Goal: Task Accomplishment & Management: Complete application form

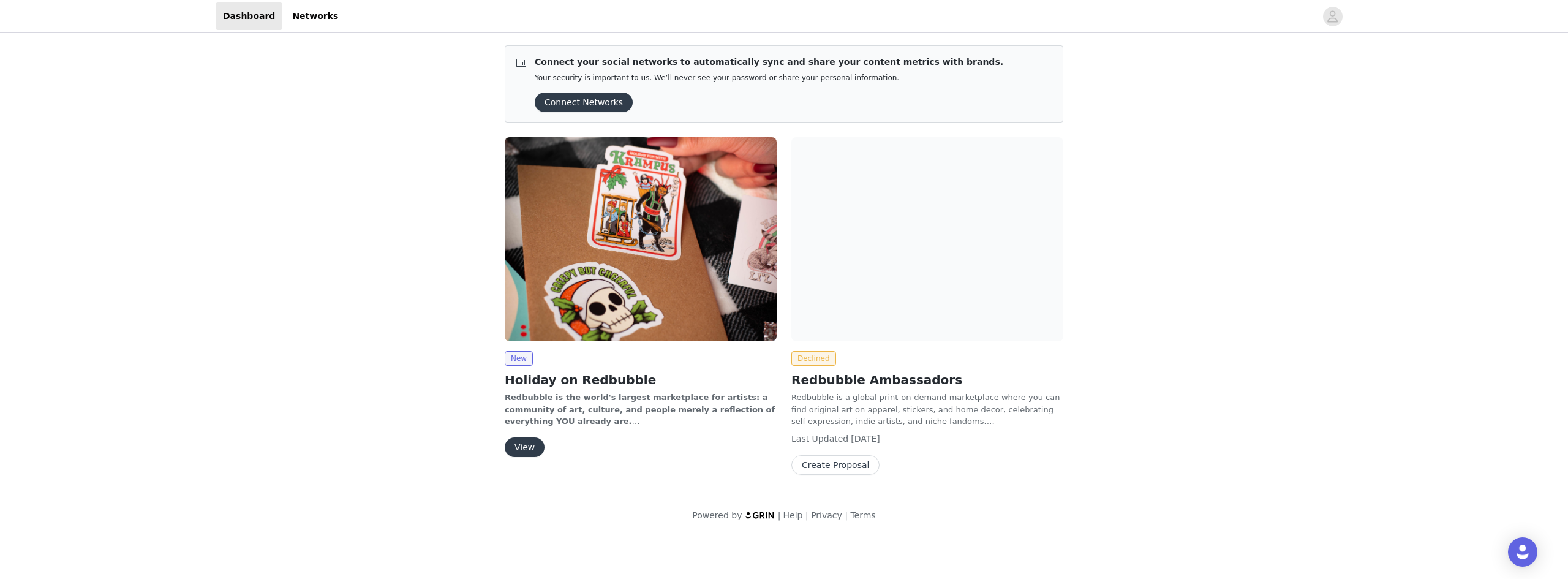
click at [517, 449] on button "View" at bounding box center [524, 447] width 40 height 20
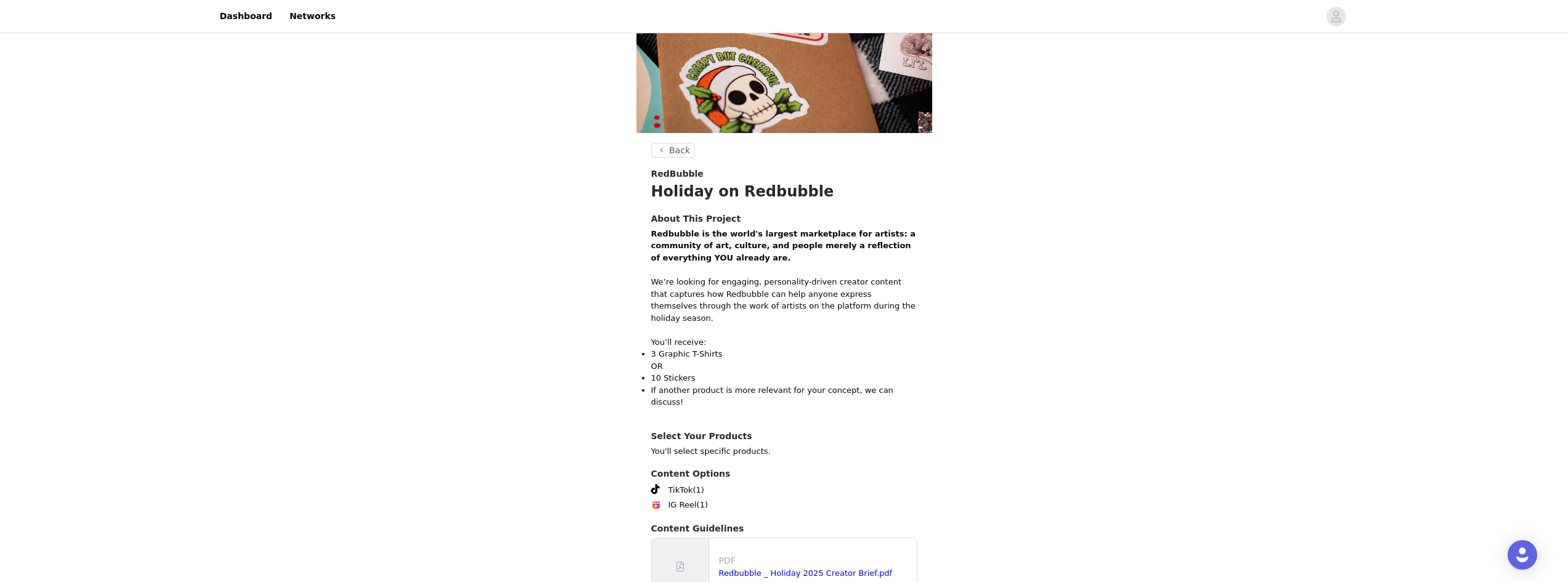
scroll to position [248, 0]
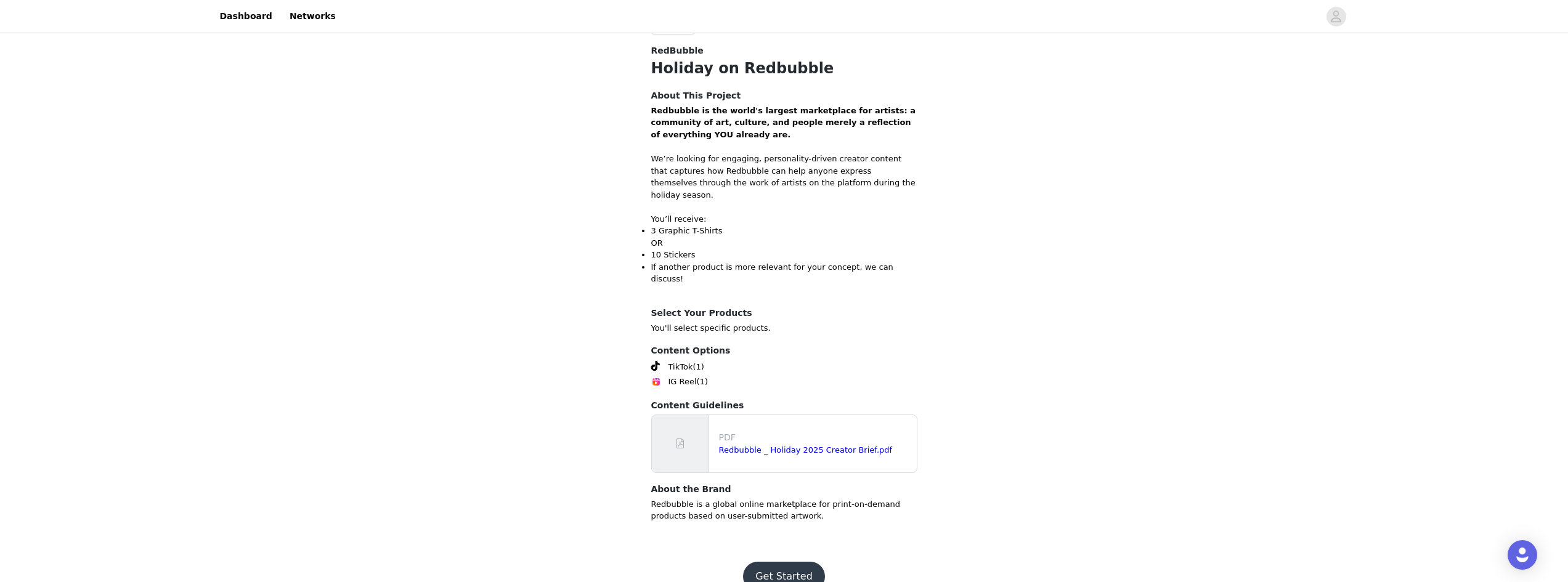
click at [780, 562] on button "Get Started" at bounding box center [784, 576] width 82 height 30
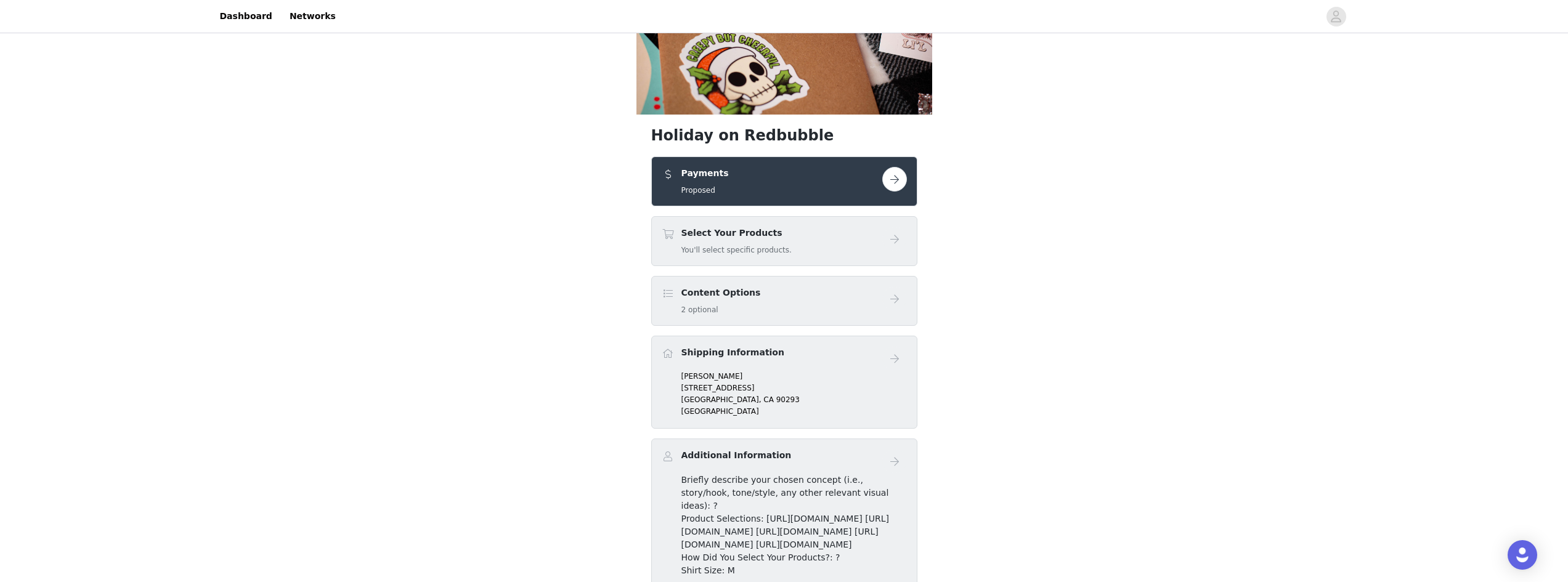
scroll to position [123, 0]
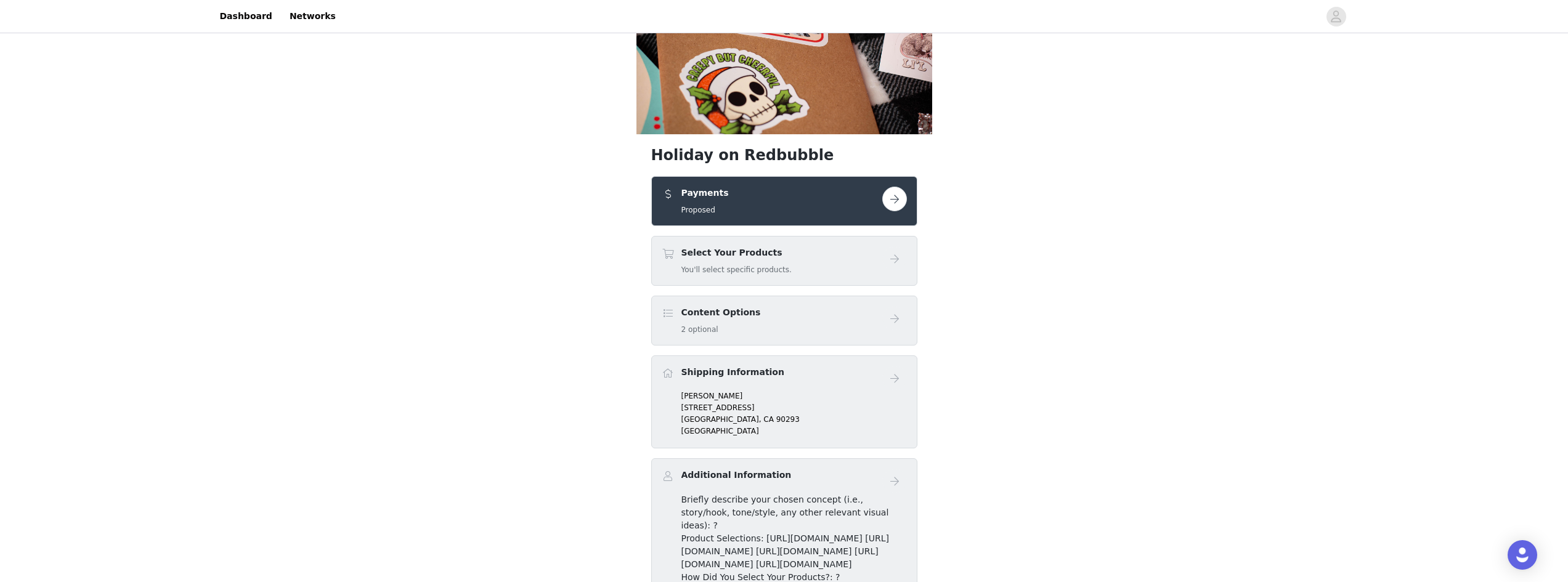
click at [795, 256] on div "Select Your Products You'll select specific products." at bounding box center [772, 260] width 221 height 29
click at [865, 258] on div "Select Your Products You'll select specific products." at bounding box center [772, 260] width 221 height 29
click at [909, 202] on div "Payments Proposed" at bounding box center [784, 201] width 266 height 50
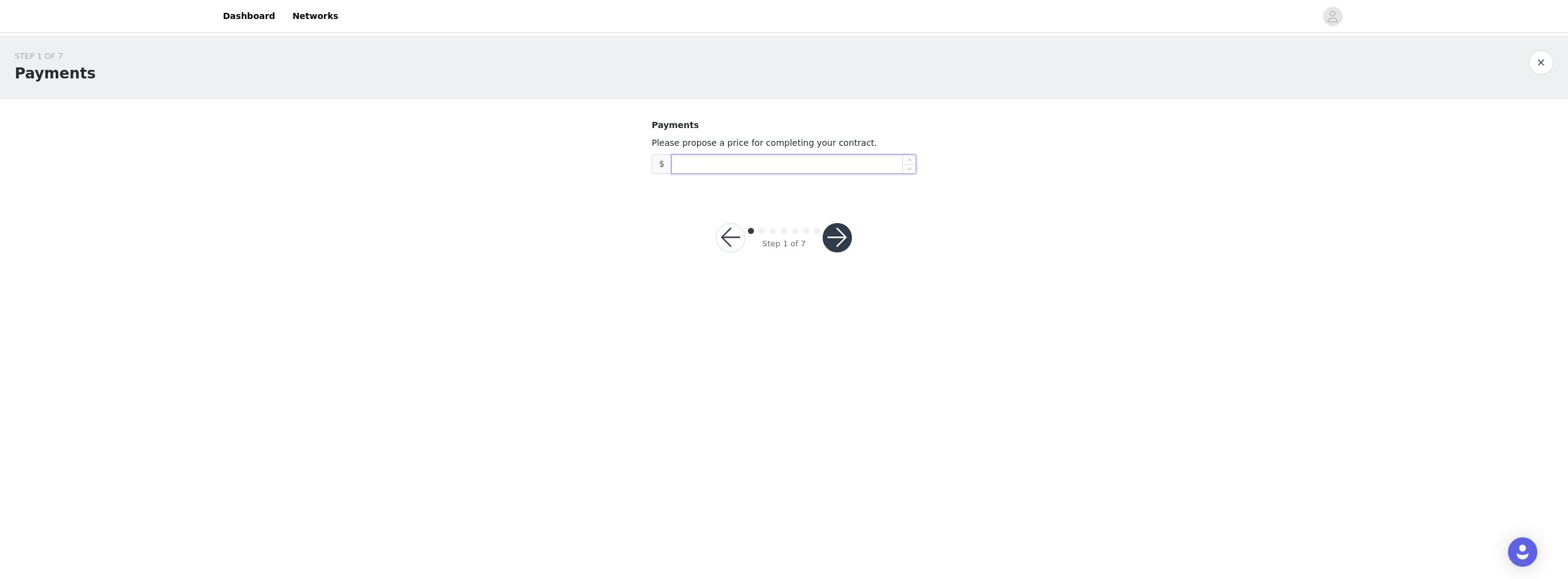
click at [754, 161] on input at bounding box center [793, 164] width 244 height 19
type input "500"
click at [843, 236] on button "button" at bounding box center [837, 237] width 29 height 29
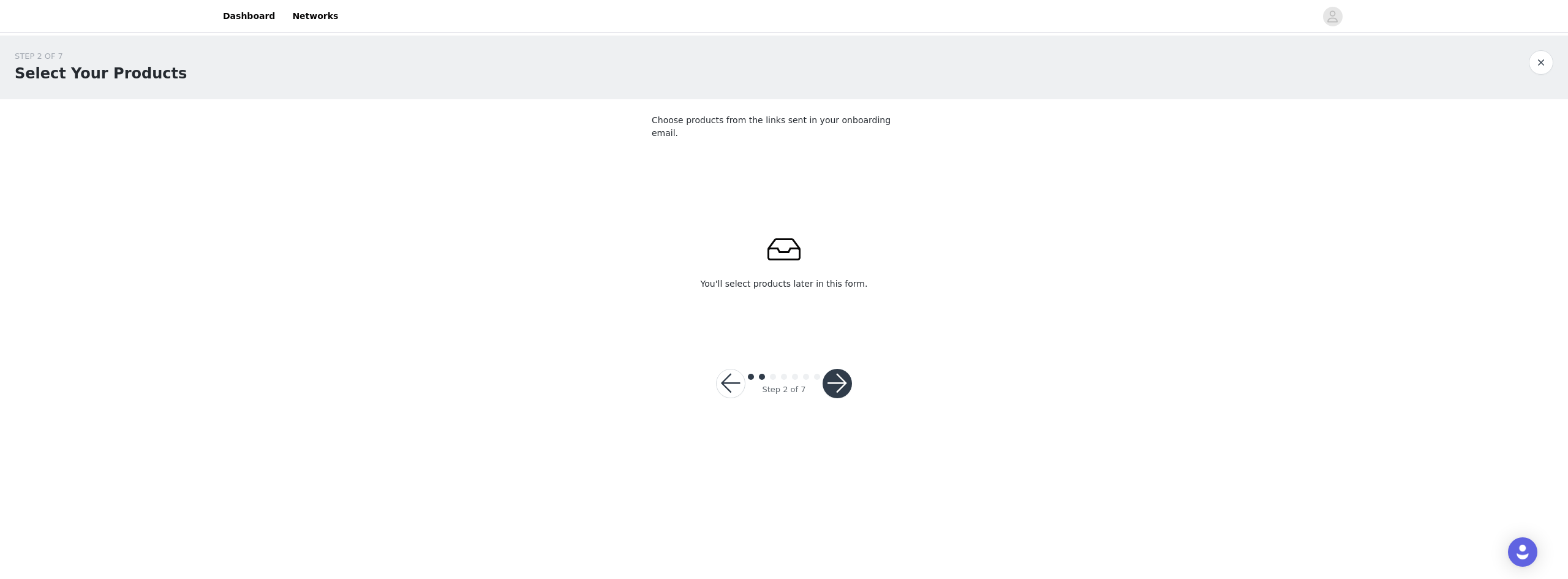
click at [835, 376] on button "button" at bounding box center [837, 383] width 29 height 29
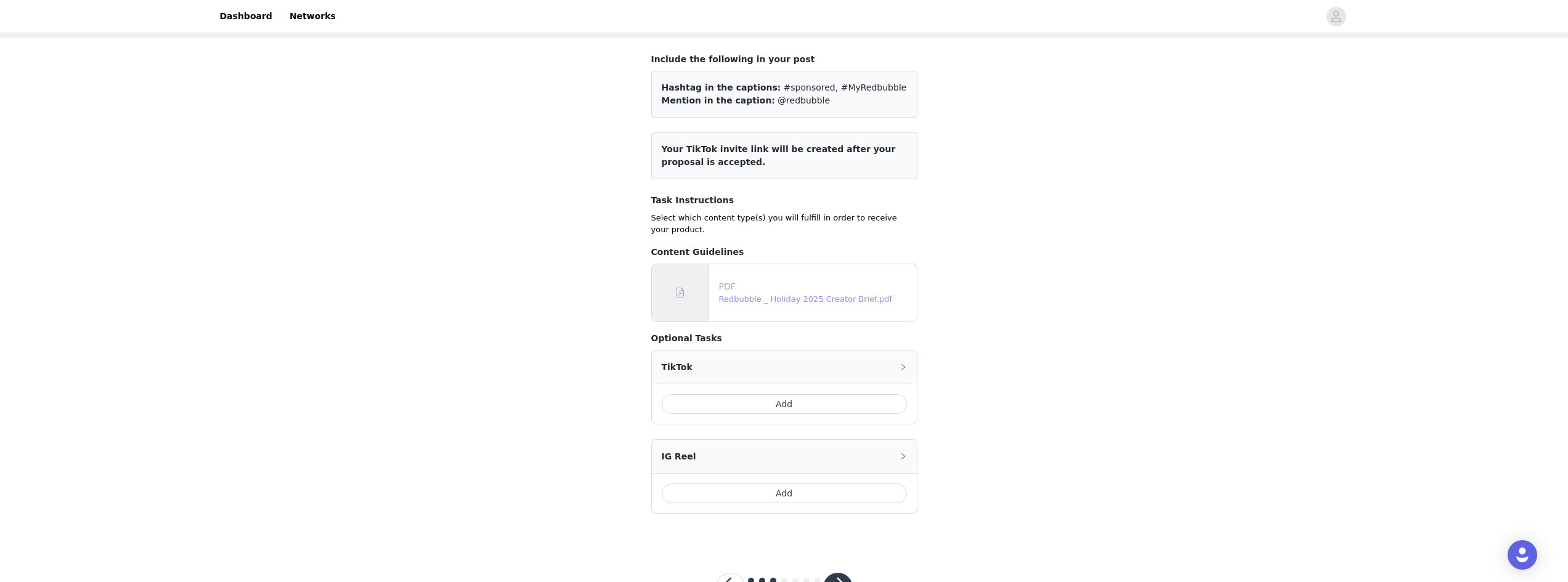
scroll to position [99, 0]
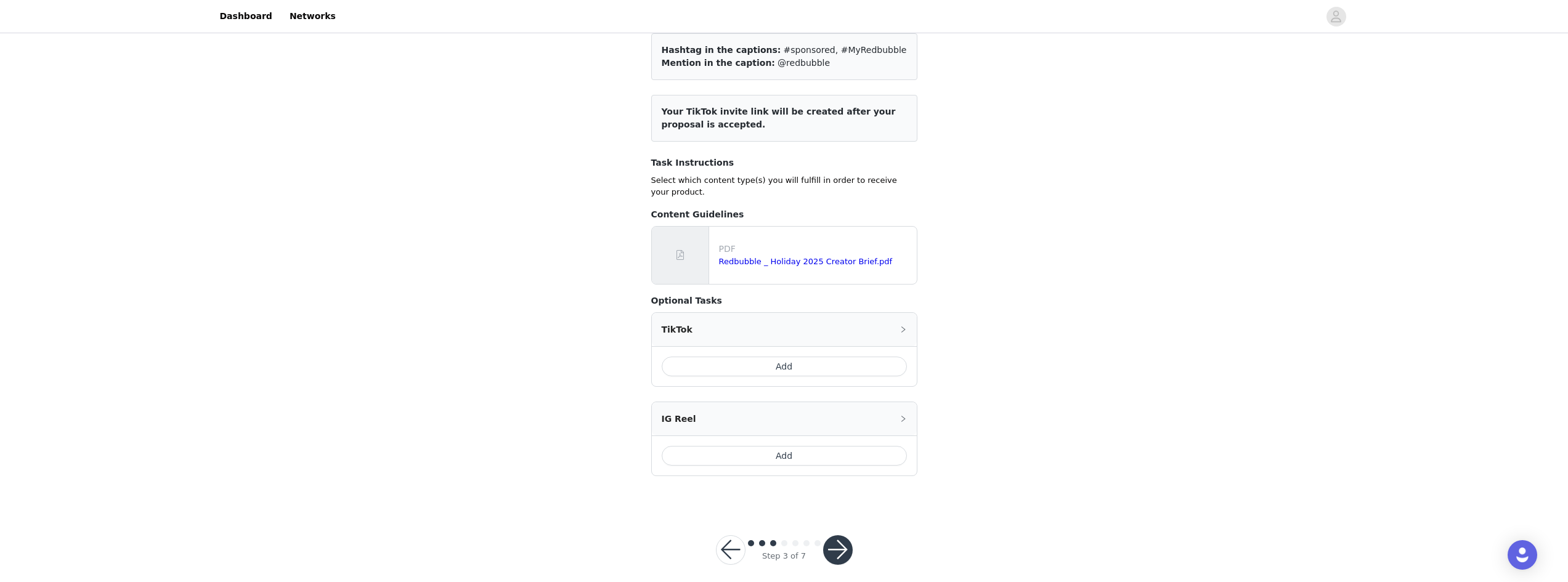
click at [841, 357] on button "Add" at bounding box center [784, 366] width 245 height 20
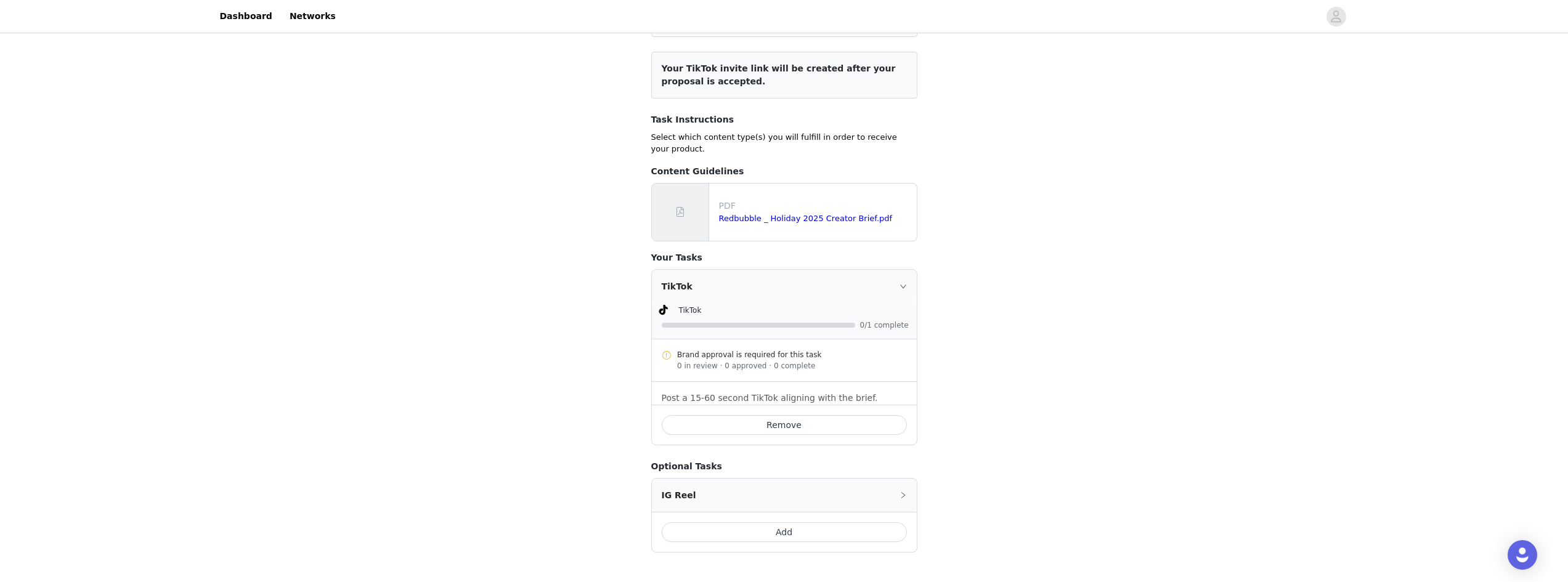
scroll to position [161, 0]
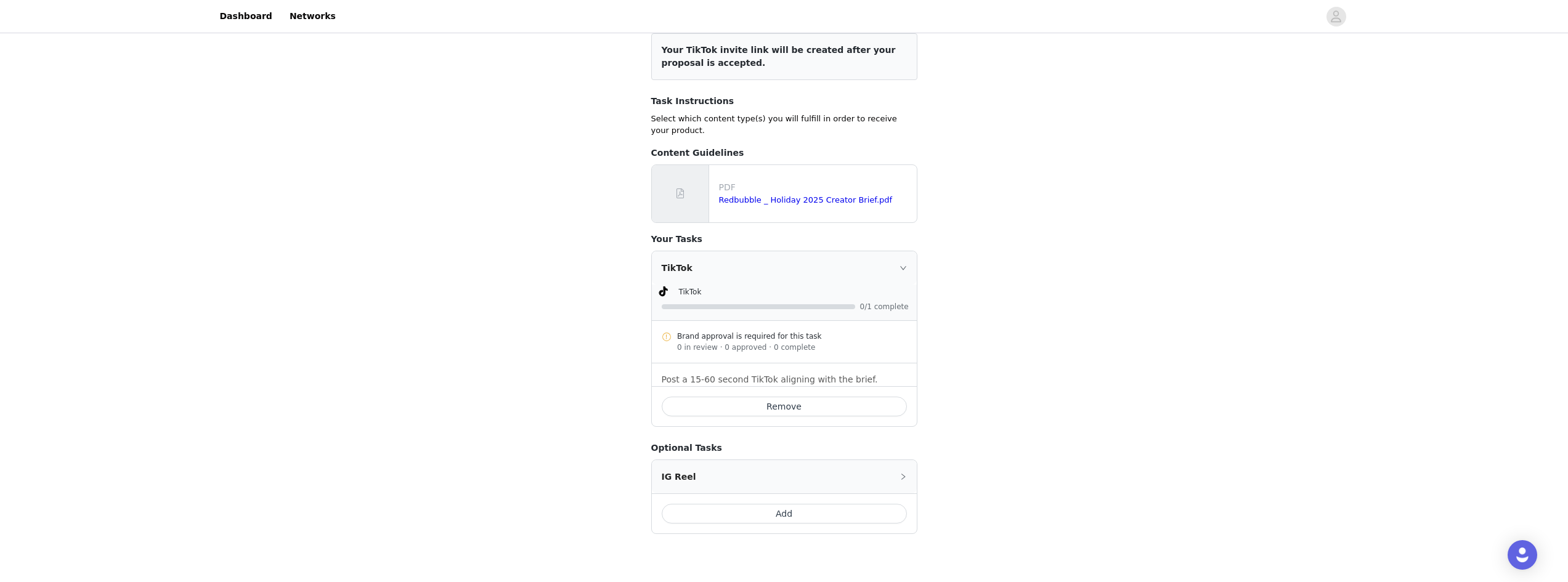
click at [780, 397] on button "Remove" at bounding box center [784, 407] width 245 height 20
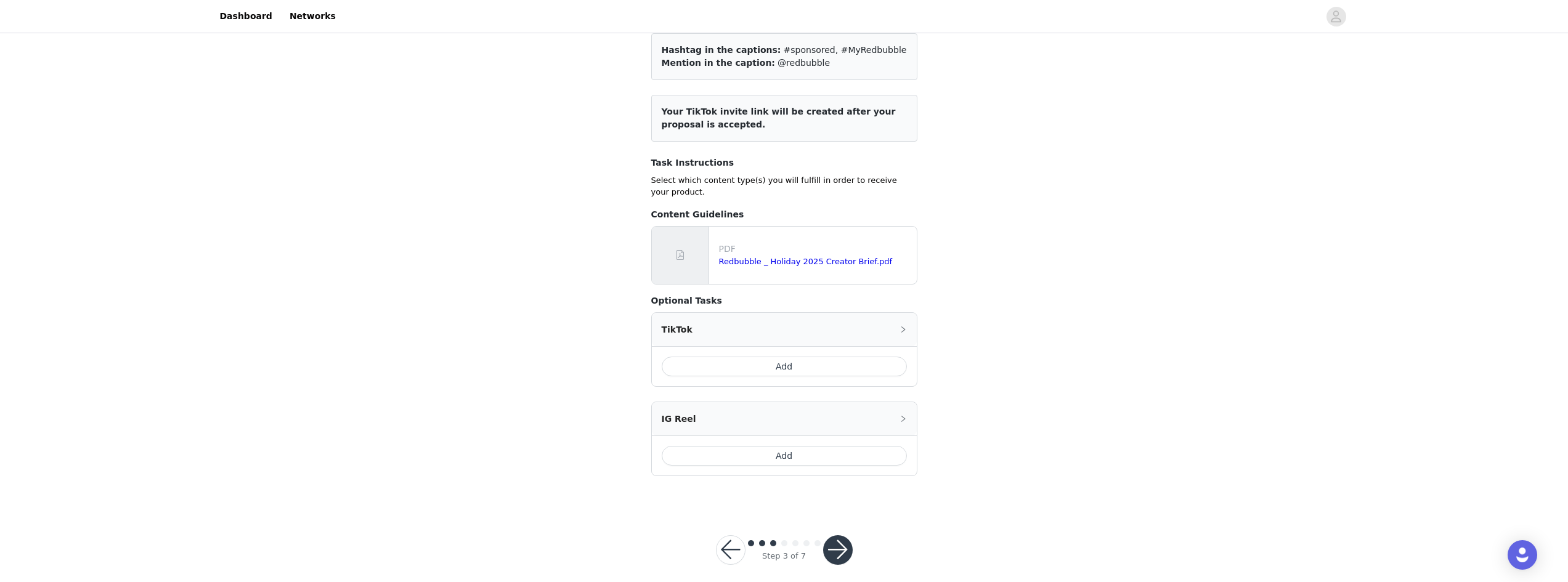
click at [846, 535] on button "button" at bounding box center [837, 550] width 30 height 30
click at [836, 536] on button "button" at bounding box center [837, 550] width 30 height 30
drag, startPoint x: 506, startPoint y: 357, endPoint x: 535, endPoint y: 360, distance: 29.2
click at [507, 357] on div "STEP 3 OF 7 Content Options Include the following in your post Hashtag in the c…" at bounding box center [784, 221] width 1568 height 569
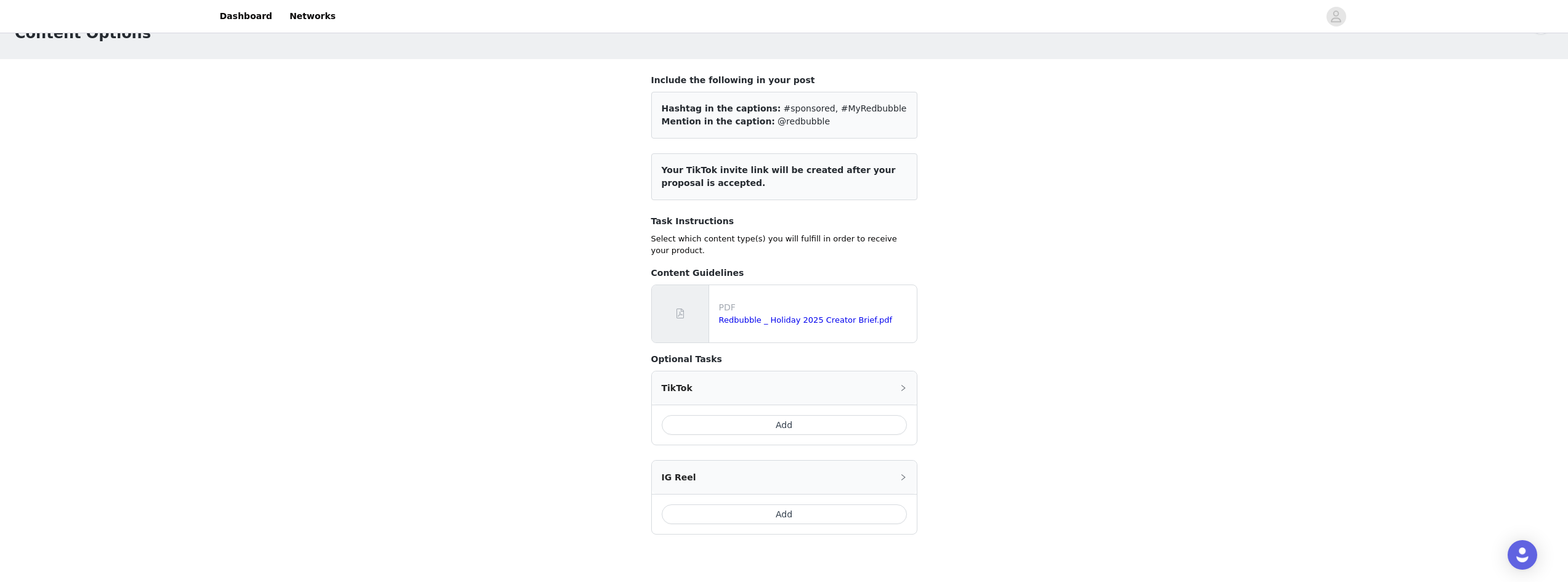
scroll to position [61, 0]
